Goal: Information Seeking & Learning: Learn about a topic

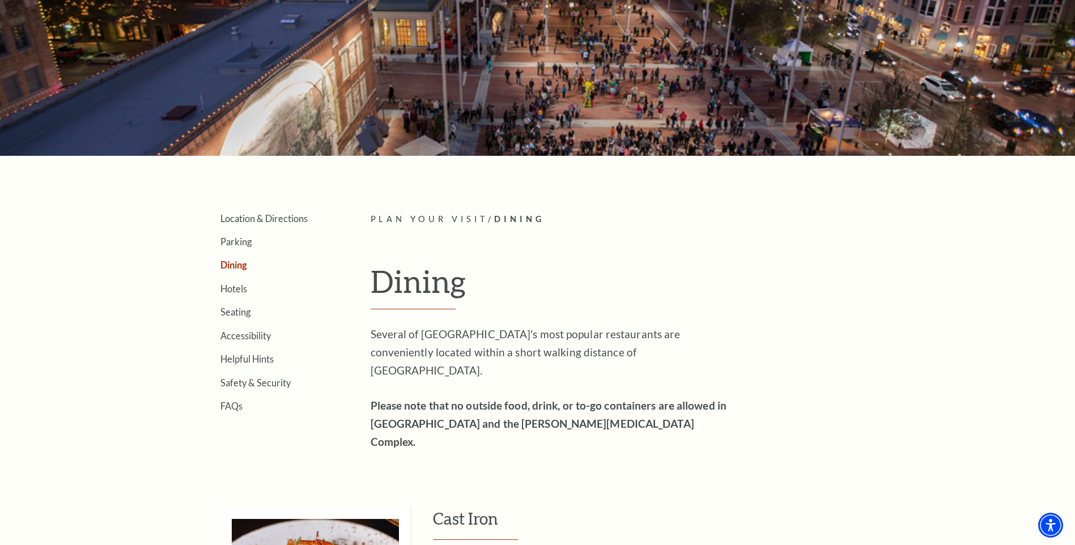
scroll to position [132, 0]
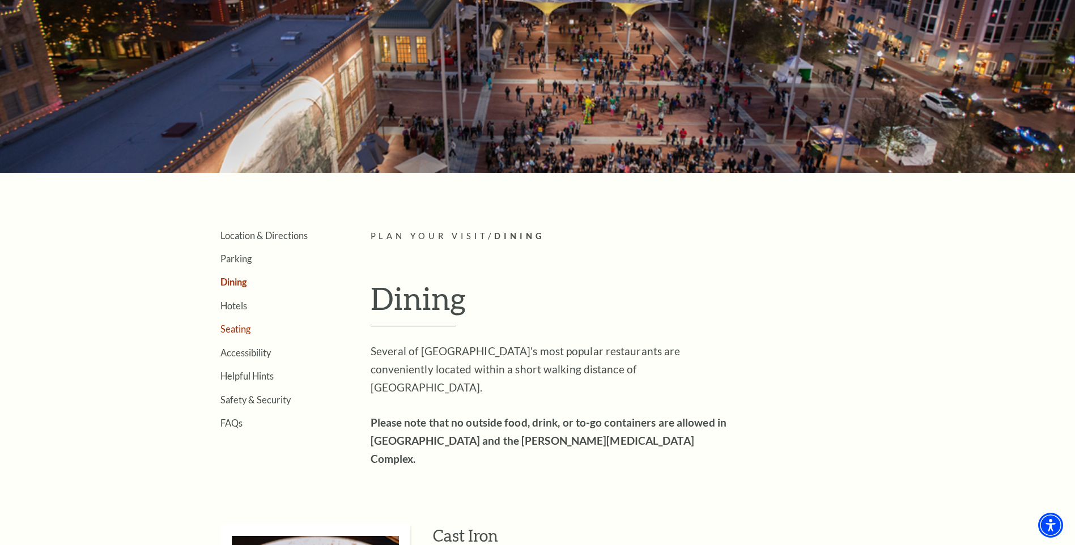
click at [242, 330] on link "Seating" at bounding box center [235, 328] width 30 height 11
click at [227, 422] on link "FAQs" at bounding box center [231, 423] width 22 height 11
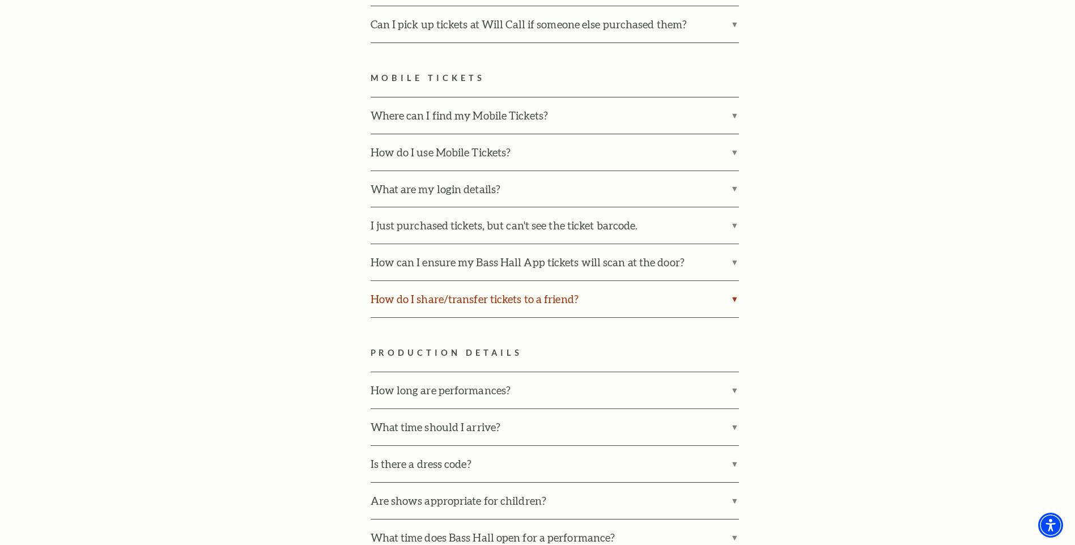
scroll to position [1095, 0]
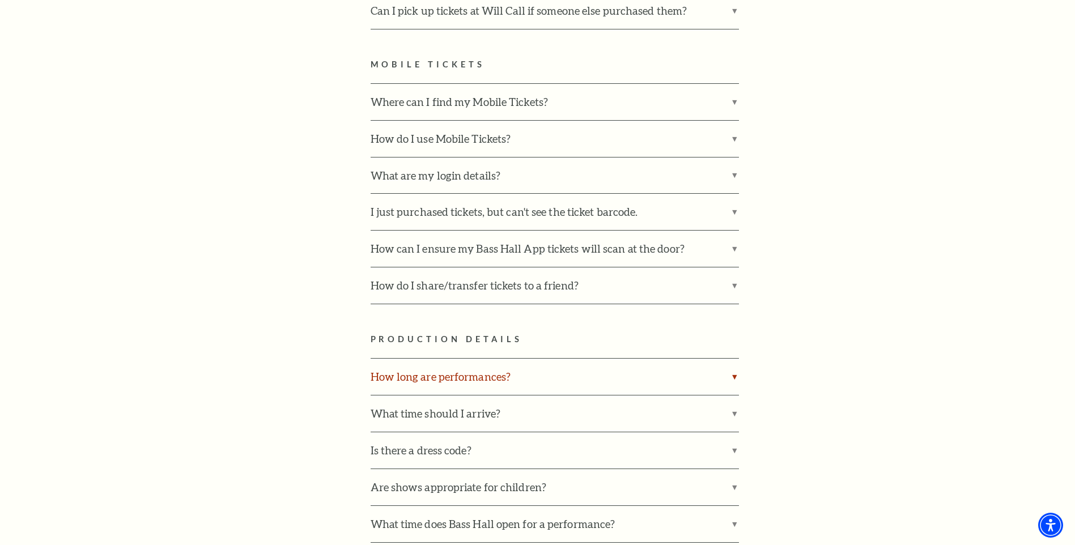
click at [486, 359] on label "How long are performances?" at bounding box center [555, 377] width 368 height 36
click at [0, 0] on input "How long are performances?" at bounding box center [0, 0] width 0 height 0
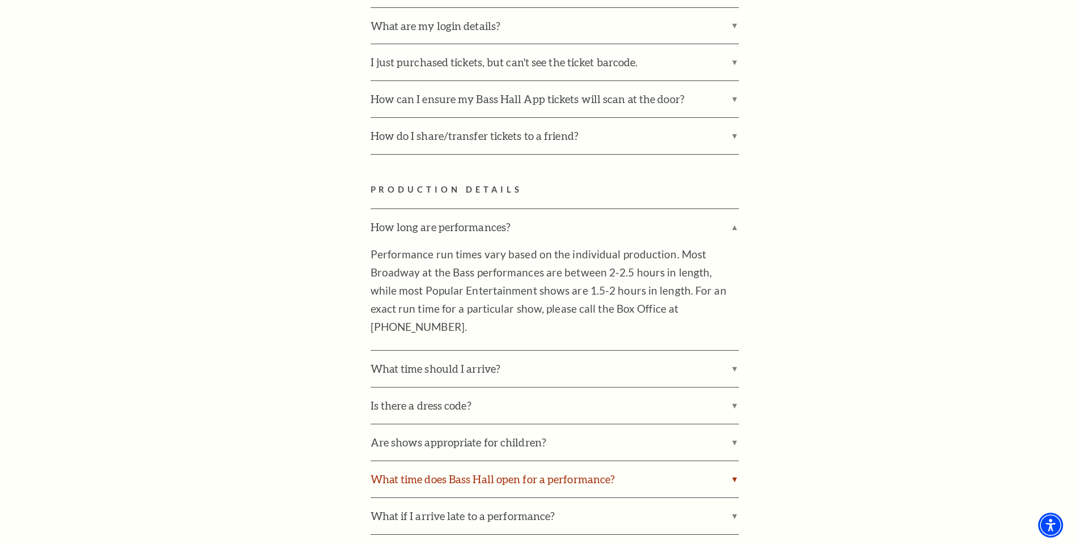
scroll to position [1246, 0]
click at [732, 349] on label "What time should I arrive?" at bounding box center [555, 367] width 368 height 36
click at [0, 0] on input "What time should I arrive?" at bounding box center [0, 0] width 0 height 0
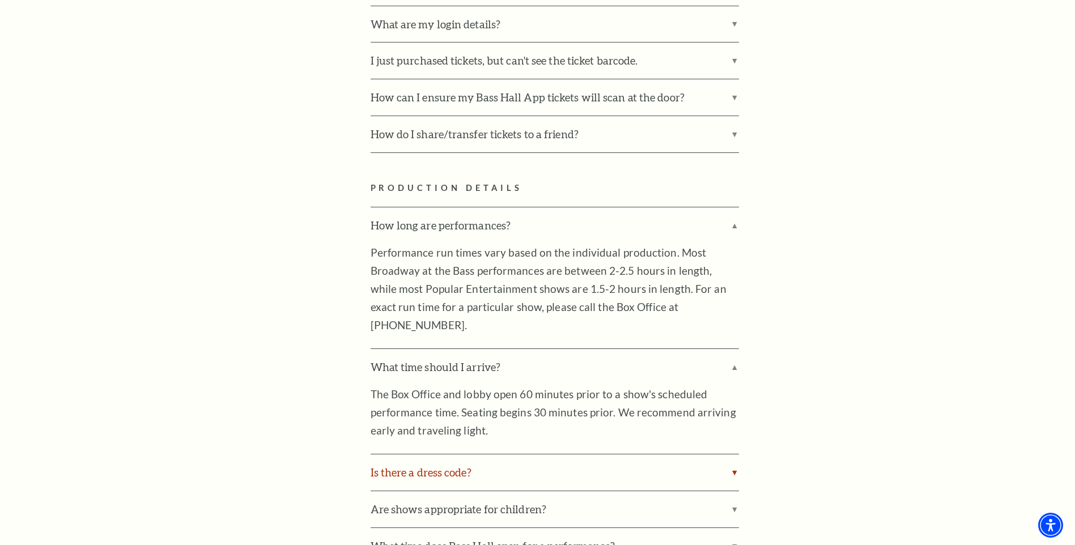
click at [733, 454] on label "Is there a dress code?" at bounding box center [555, 472] width 368 height 36
click at [0, 0] on input "Is there a dress code?" at bounding box center [0, 0] width 0 height 0
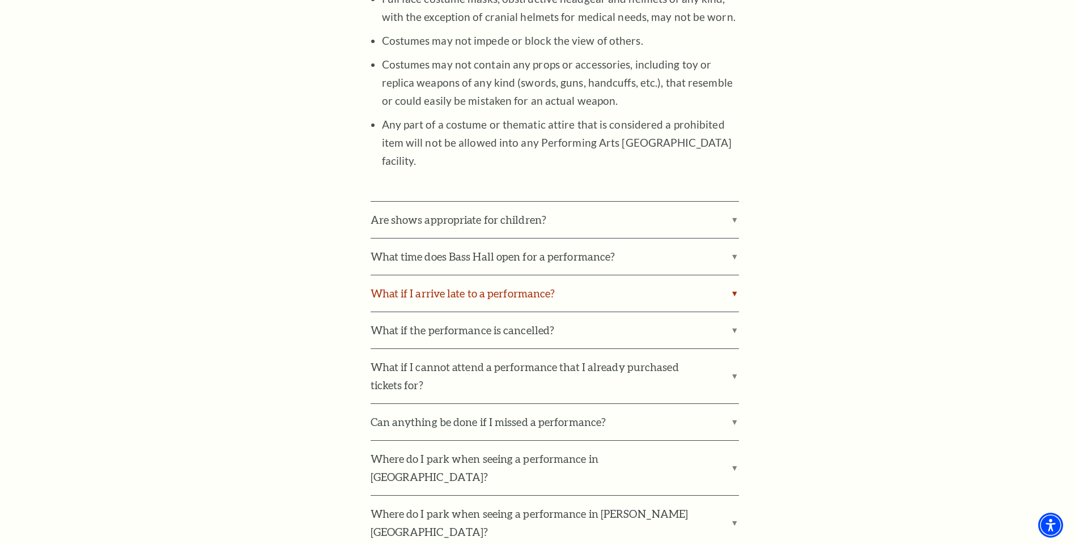
scroll to position [1964, 0]
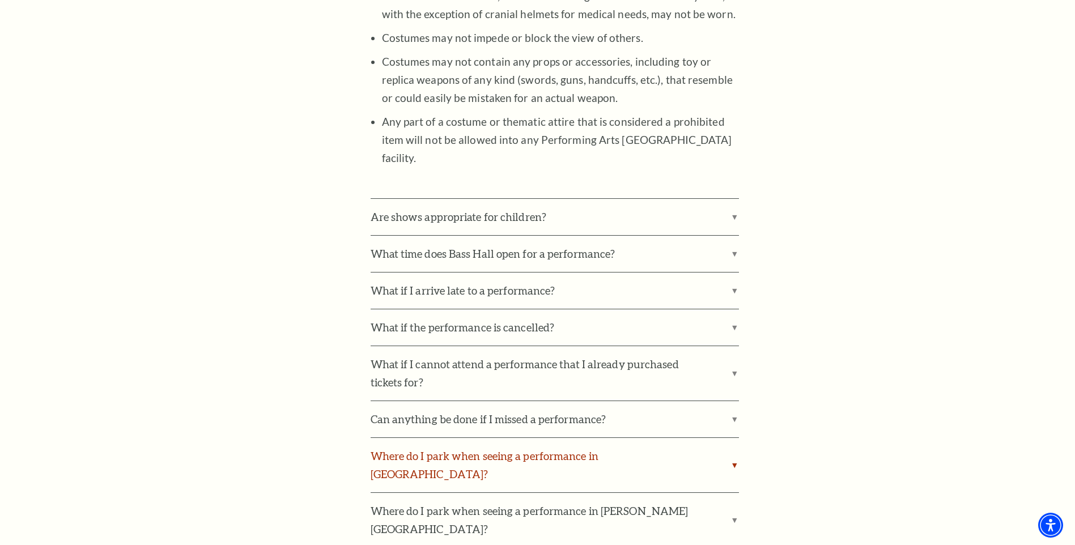
click at [735, 438] on label "Where do I park when seeing a performance in Bass Performance Hall?" at bounding box center [555, 465] width 368 height 54
click at [0, 0] on input "Where do I park when seeing a performance in Bass Performance Hall?" at bounding box center [0, 0] width 0 height 0
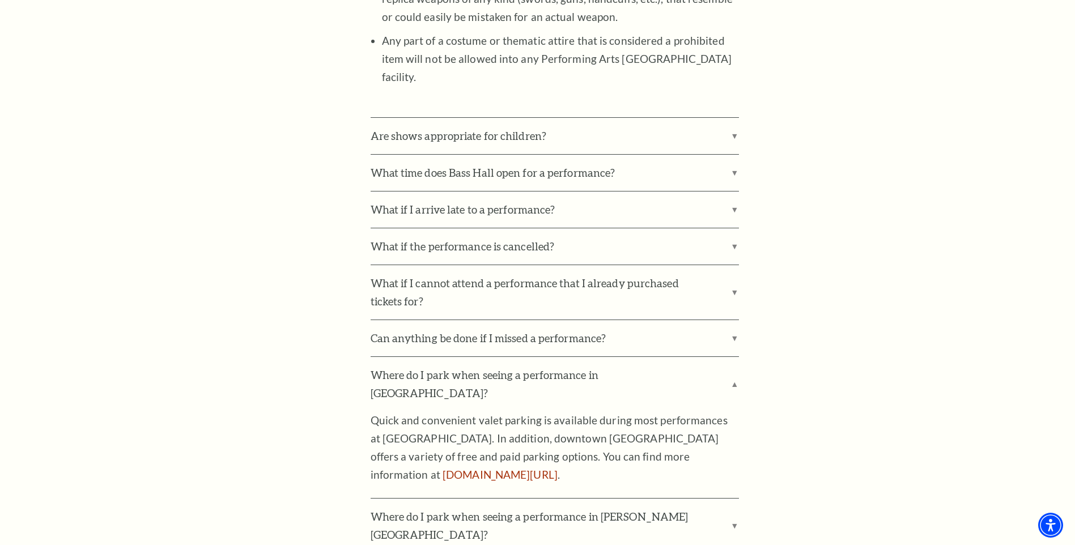
scroll to position [2077, 0]
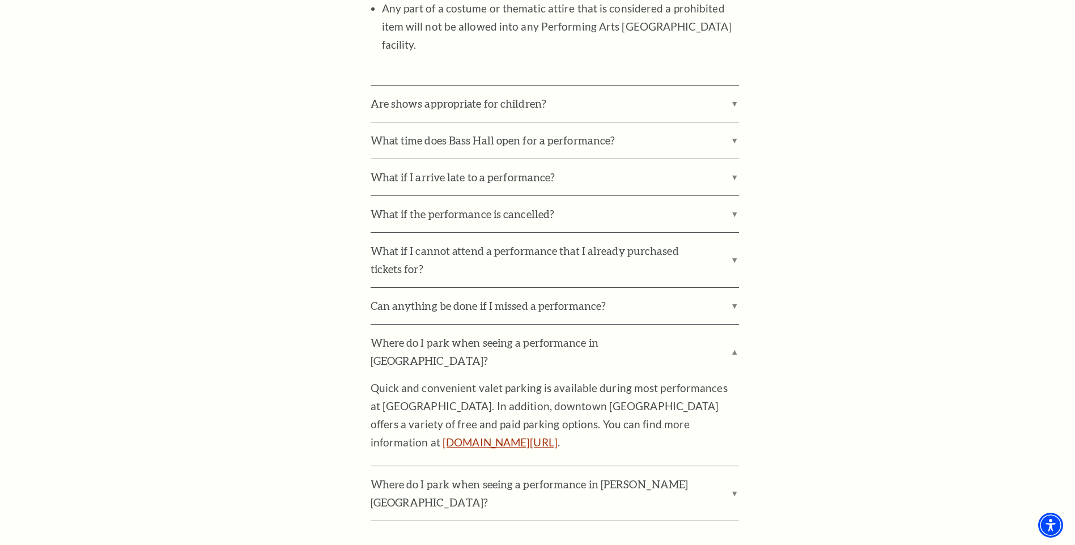
click at [466, 436] on link "www.basshall.com/parking" at bounding box center [499, 442] width 115 height 13
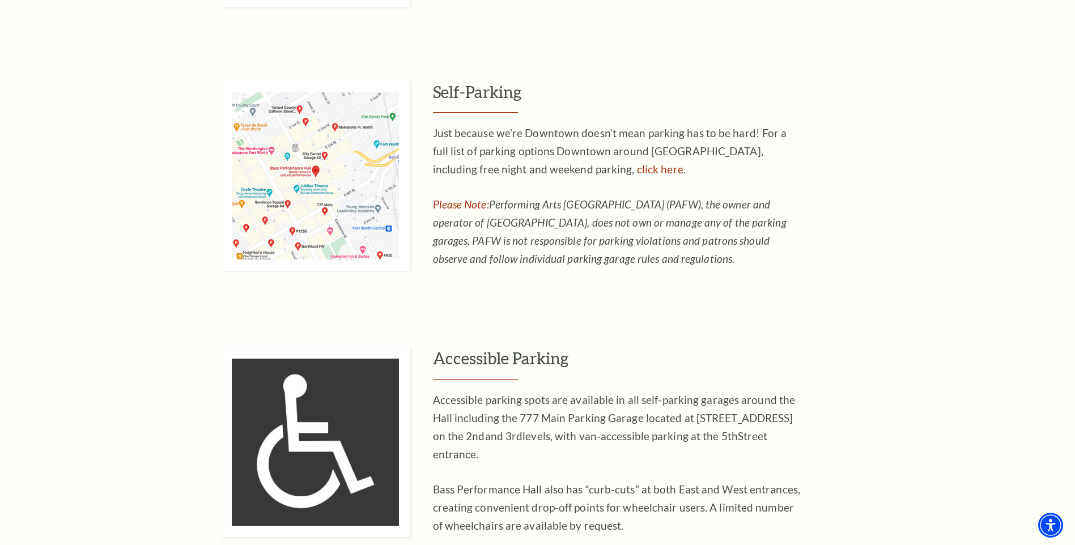
scroll to position [812, 0]
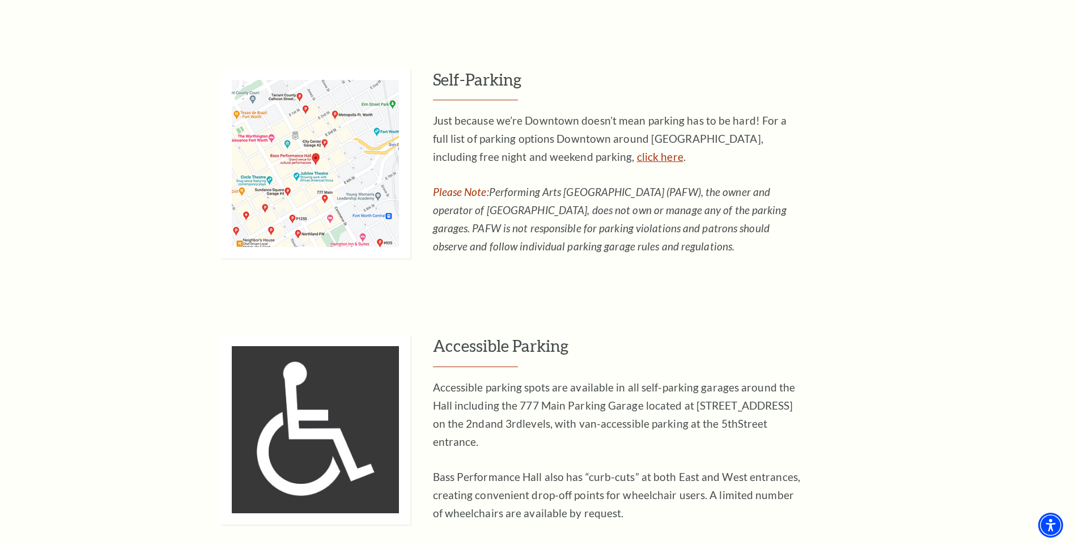
click at [637, 159] on link "click here" at bounding box center [660, 156] width 46 height 13
